Goal: Transaction & Acquisition: Purchase product/service

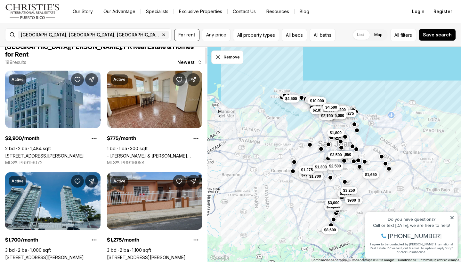
scroll to position [1, 0]
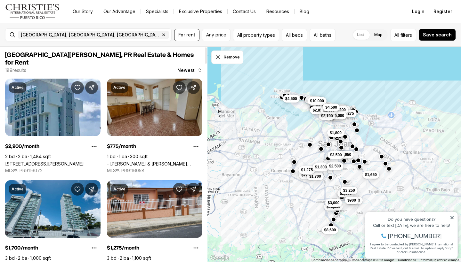
click at [142, 161] on link "- JOSE FERRER & FERRER #1720, SAN JUAN PR, 00921" at bounding box center [154, 163] width 95 height 5
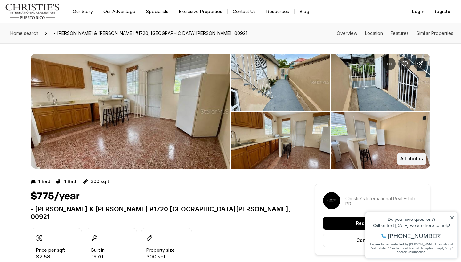
click at [410, 158] on p "All photos" at bounding box center [411, 159] width 22 height 5
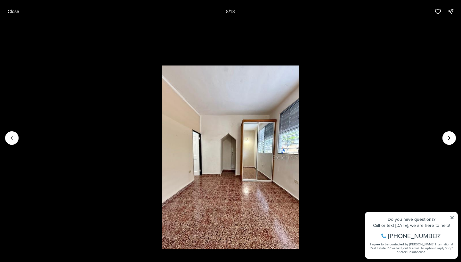
click at [353, 101] on li "8 of 13" at bounding box center [230, 138] width 461 height 230
click at [18, 12] on p "Close" at bounding box center [14, 11] width 12 height 5
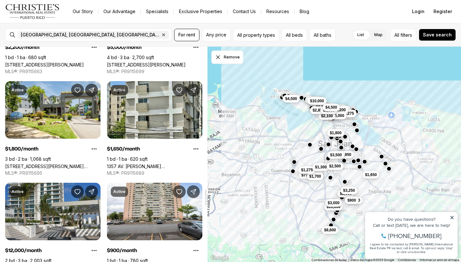
scroll to position [1882, 0]
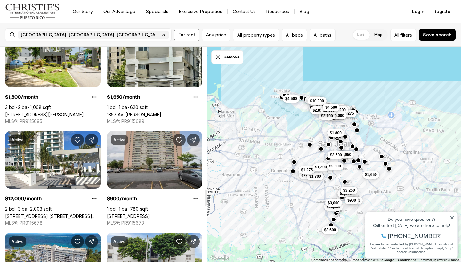
click at [124, 214] on link "1 CALLE 11 #803, CUPEY PR, 00926" at bounding box center [128, 216] width 43 height 5
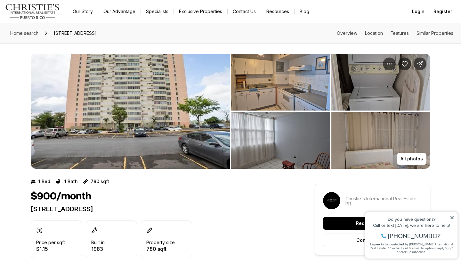
click at [198, 92] on img "View image gallery" at bounding box center [130, 111] width 199 height 115
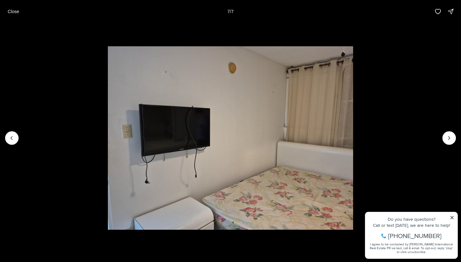
click at [2, 14] on div "Close 7 / 7" at bounding box center [230, 11] width 461 height 23
click at [17, 9] on p "Close" at bounding box center [14, 11] width 12 height 5
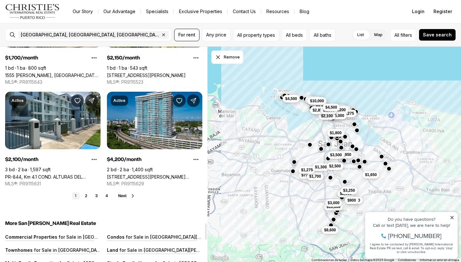
scroll to position [2329, 0]
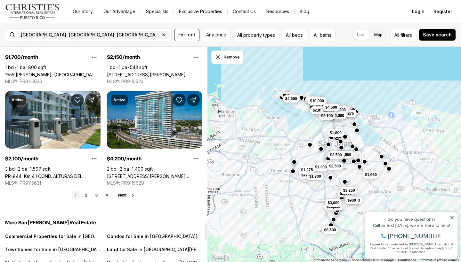
click at [130, 193] on button "Next" at bounding box center [126, 195] width 17 height 5
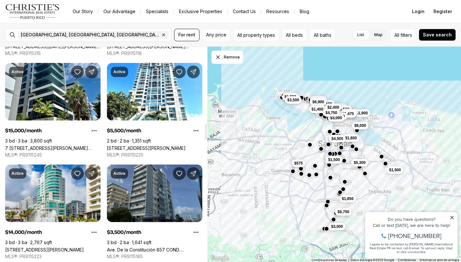
scroll to position [1054, 0]
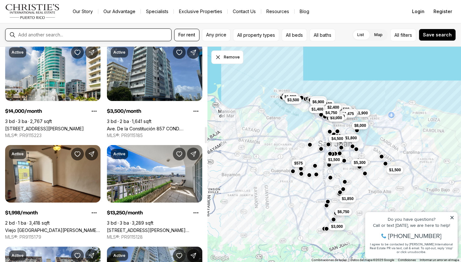
click at [124, 38] on input "text" at bounding box center [93, 35] width 150 height 6
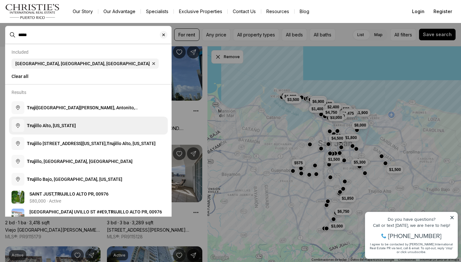
drag, startPoint x: 124, startPoint y: 38, endPoint x: 42, endPoint y: 129, distance: 122.7
click at [42, 129] on span "Truji llo Alto, Puerto Rico" at bounding box center [51, 126] width 49 height 6
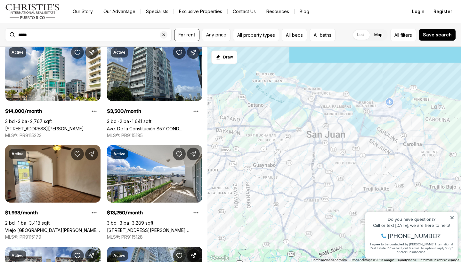
type input "**********"
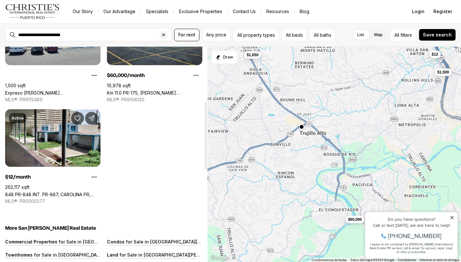
scroll to position [174, 0]
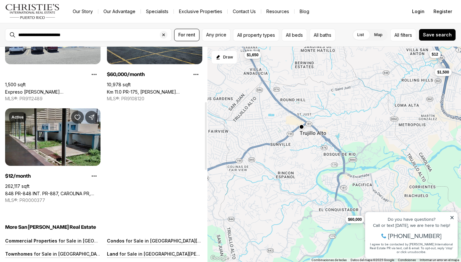
click at [68, 191] on link "848 PR-848 INT. PR-887, CAROLINA PR, 00984" at bounding box center [52, 193] width 95 height 5
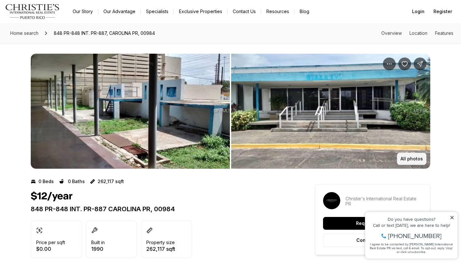
click at [414, 162] on button "All photos" at bounding box center [411, 159] width 29 height 12
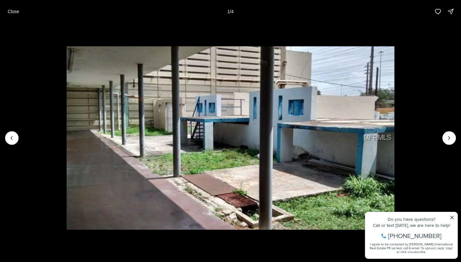
click at [457, 138] on li "1 of 4" at bounding box center [230, 138] width 461 height 230
click at [453, 139] on button "Next slide" at bounding box center [448, 138] width 13 height 13
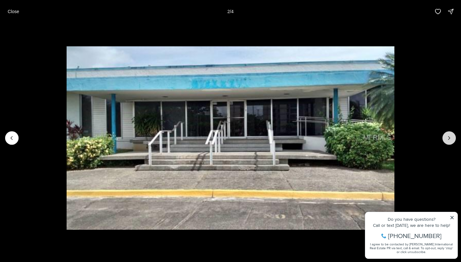
click at [453, 139] on button "Next slide" at bounding box center [448, 138] width 13 height 13
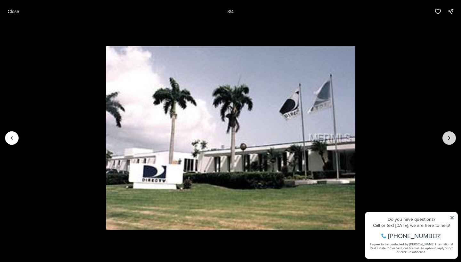
click at [453, 139] on button "Next slide" at bounding box center [448, 138] width 13 height 13
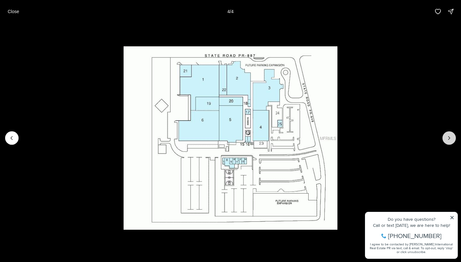
click at [453, 139] on div at bounding box center [448, 138] width 13 height 13
click at [124, 105] on img "4 of 4" at bounding box center [231, 138] width 214 height 184
click at [17, 16] on button "Close" at bounding box center [13, 11] width 19 height 13
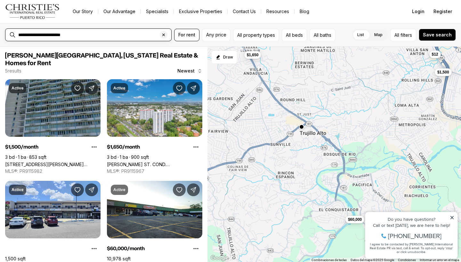
click at [77, 36] on input "**********" at bounding box center [93, 35] width 150 height 6
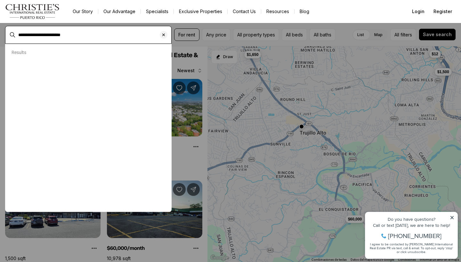
click at [77, 36] on input "**********" at bounding box center [93, 35] width 150 height 6
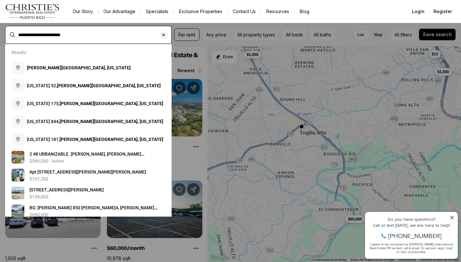
type input "*"
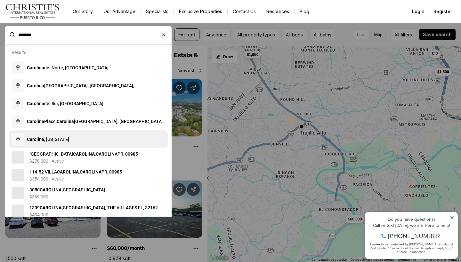
type input "********"
click at [64, 140] on span "Carolina , Puerto Rico" at bounding box center [48, 139] width 42 height 5
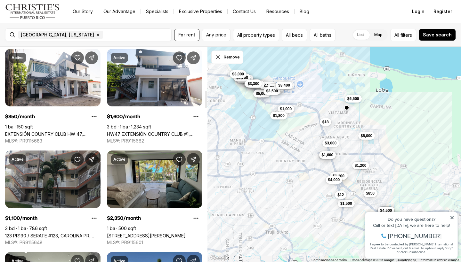
scroll to position [530, 0]
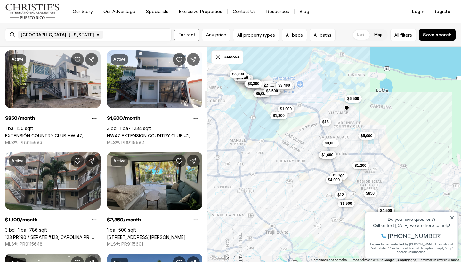
click at [82, 133] on link "EXTENSIÓN COUNTRY CLUB HW 47, CAROLINA PR, 00985" at bounding box center [52, 135] width 95 height 5
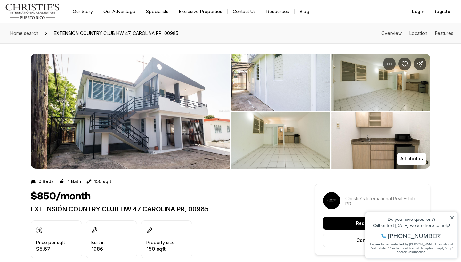
click at [236, 85] on img "View image gallery" at bounding box center [280, 82] width 99 height 57
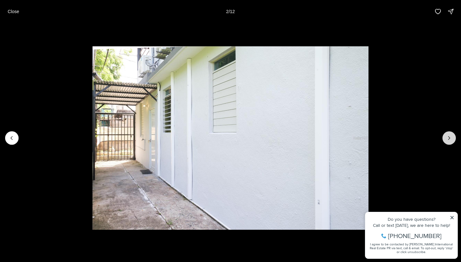
click at [450, 140] on icon "Next slide" at bounding box center [449, 138] width 6 height 6
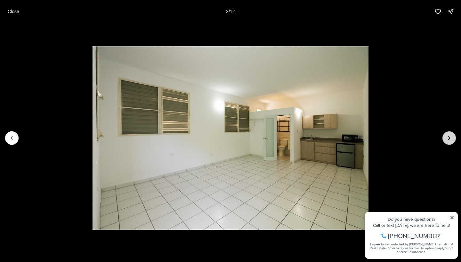
click at [450, 138] on icon "Next slide" at bounding box center [449, 138] width 2 height 3
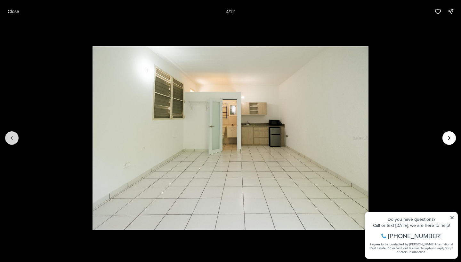
click at [11, 141] on icon "Previous slide" at bounding box center [12, 138] width 6 height 6
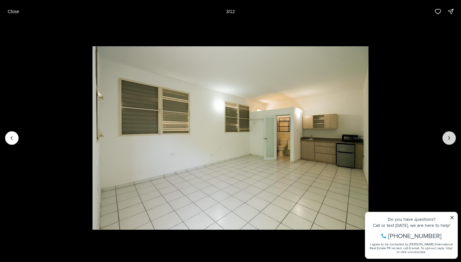
click at [445, 139] on button "Next slide" at bounding box center [448, 138] width 13 height 13
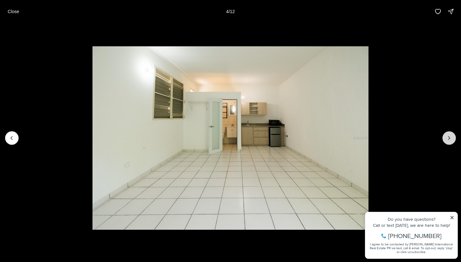
click at [445, 139] on button "Next slide" at bounding box center [448, 138] width 13 height 13
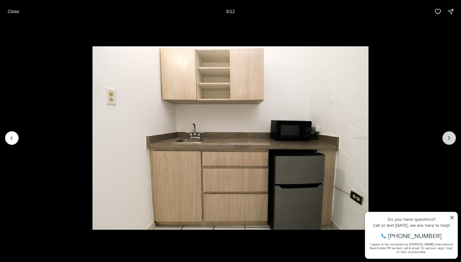
click at [444, 139] on button "Next slide" at bounding box center [448, 138] width 13 height 13
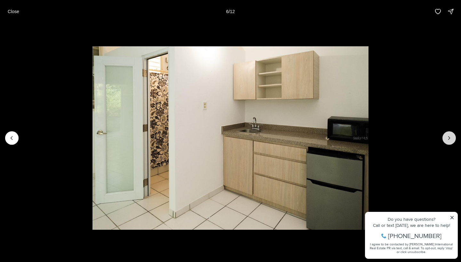
click at [444, 139] on button "Next slide" at bounding box center [448, 138] width 13 height 13
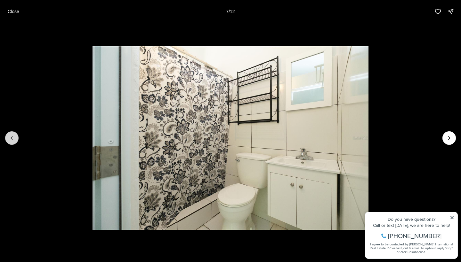
click at [10, 139] on icon "Previous slide" at bounding box center [12, 138] width 6 height 6
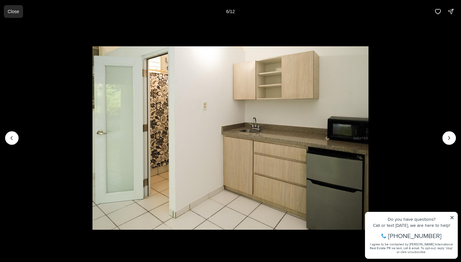
click at [10, 10] on p "Close" at bounding box center [14, 11] width 12 height 5
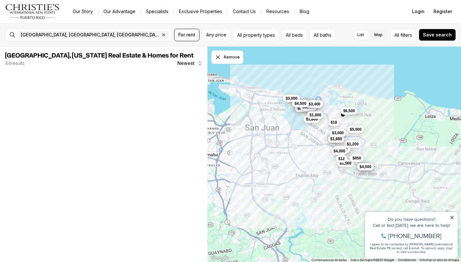
drag, startPoint x: 265, startPoint y: 130, endPoint x: 324, endPoint y: 118, distance: 60.7
click at [324, 118] on div "$1,200 $1,500 $2,400 $1,500 $2,150 $5,000 $4,000 $2,500 $4,500 $850 $1,000 $1,1…" at bounding box center [334, 155] width 254 height 216
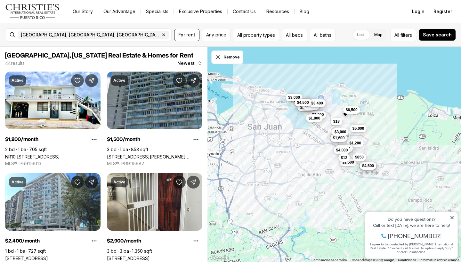
drag, startPoint x: 265, startPoint y: 168, endPoint x: 285, endPoint y: 96, distance: 74.5
click at [285, 96] on div "$1,200 $1,500 $2,400 $1,500 $2,150 $5,000 $4,000 $2,500 $4,500 $850 $1,000 $1,1…" at bounding box center [334, 155] width 254 height 216
click at [170, 35] on input "text" at bounding box center [192, 35] width 45 height 8
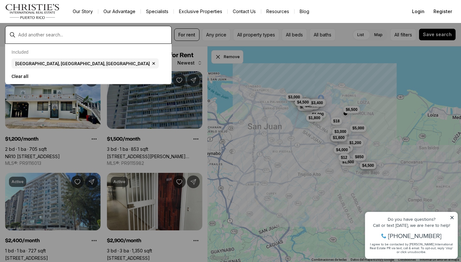
click at [155, 35] on input "text" at bounding box center [93, 35] width 150 height 6
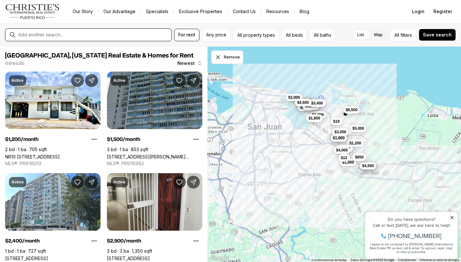
click at [155, 35] on input "text" at bounding box center [93, 35] width 150 height 6
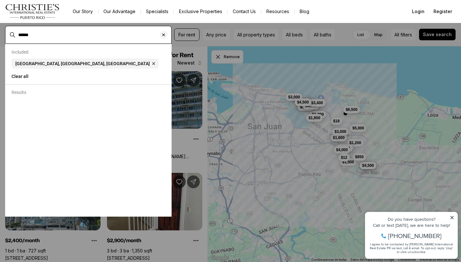
type input "******"
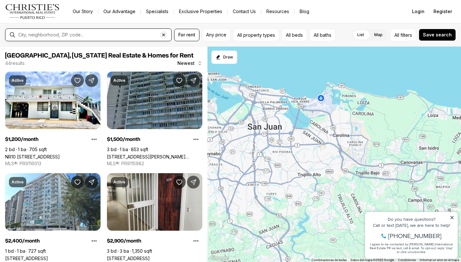
type input "**********"
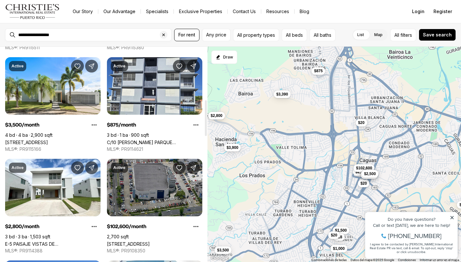
scroll to position [320, 0]
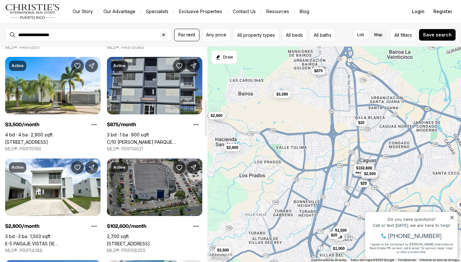
click at [138, 140] on link "C/10 Guadiana PARQUE LAS MERCEDES T 3-B #T3B, CAGUAS PR, 00725" at bounding box center [154, 142] width 95 height 5
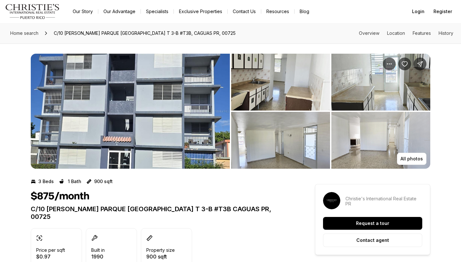
click at [173, 76] on img "View image gallery" at bounding box center [130, 111] width 199 height 115
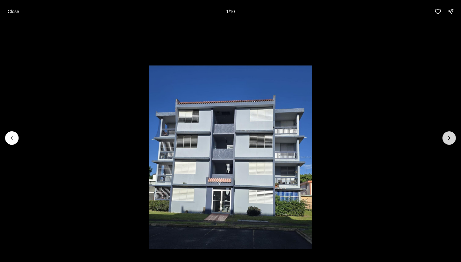
click at [444, 141] on button "Next slide" at bounding box center [448, 138] width 13 height 13
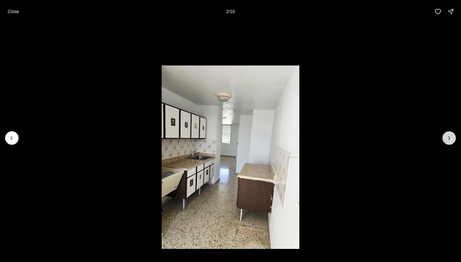
click at [444, 141] on button "Next slide" at bounding box center [448, 138] width 13 height 13
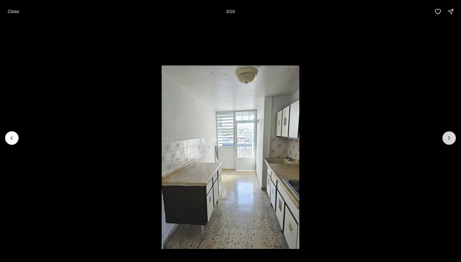
click at [444, 141] on button "Next slide" at bounding box center [448, 138] width 13 height 13
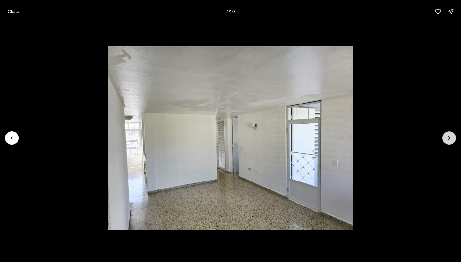
click at [444, 141] on button "Next slide" at bounding box center [448, 138] width 13 height 13
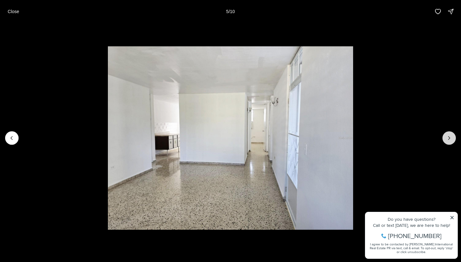
click at [444, 141] on button "Next slide" at bounding box center [448, 138] width 13 height 13
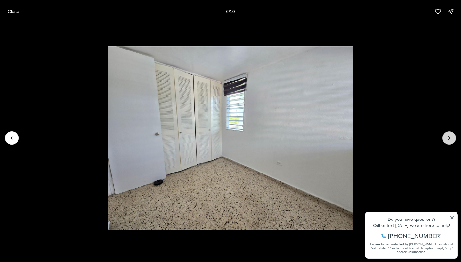
click at [444, 141] on button "Next slide" at bounding box center [448, 138] width 13 height 13
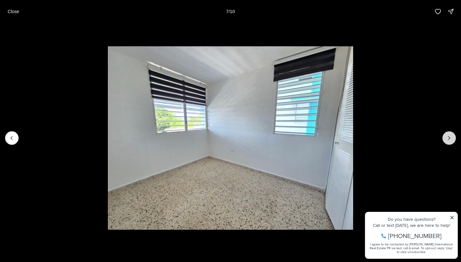
click at [444, 141] on button "Next slide" at bounding box center [448, 138] width 13 height 13
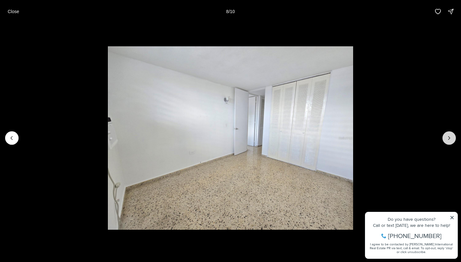
click at [444, 141] on button "Next slide" at bounding box center [448, 138] width 13 height 13
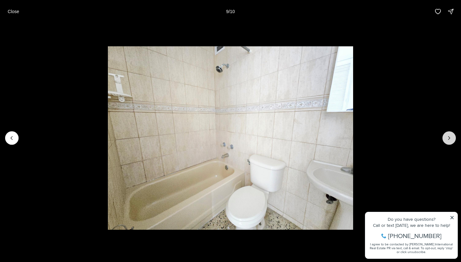
click at [444, 141] on button "Next slide" at bounding box center [448, 138] width 13 height 13
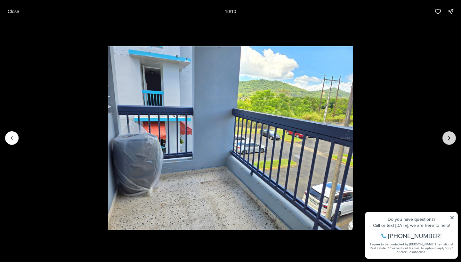
click at [444, 141] on div at bounding box center [448, 138] width 13 height 13
click at [353, 131] on img "10 of 10" at bounding box center [230, 138] width 245 height 184
click at [353, 113] on img "10 of 10" at bounding box center [230, 138] width 245 height 184
click at [18, 10] on p "Close" at bounding box center [14, 11] width 12 height 5
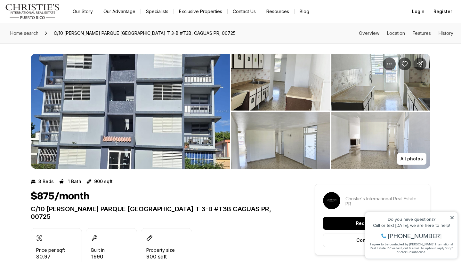
click at [70, 91] on img "View image gallery" at bounding box center [130, 111] width 199 height 115
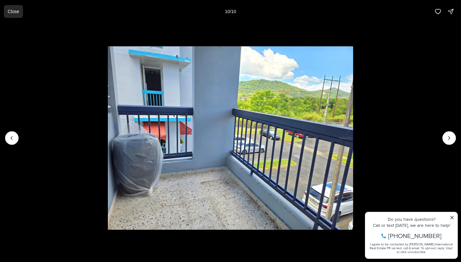
click at [9, 10] on p "Close" at bounding box center [14, 11] width 12 height 5
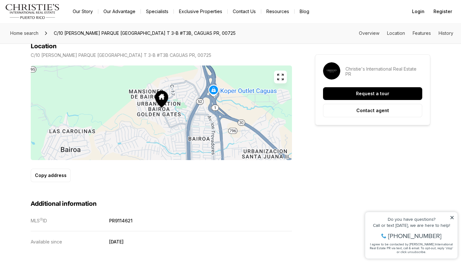
scroll to position [347, 0]
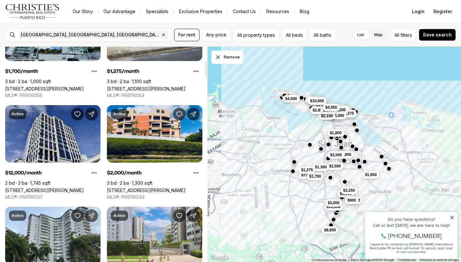
scroll to position [178, 0]
